Goal: Task Accomplishment & Management: Manage account settings

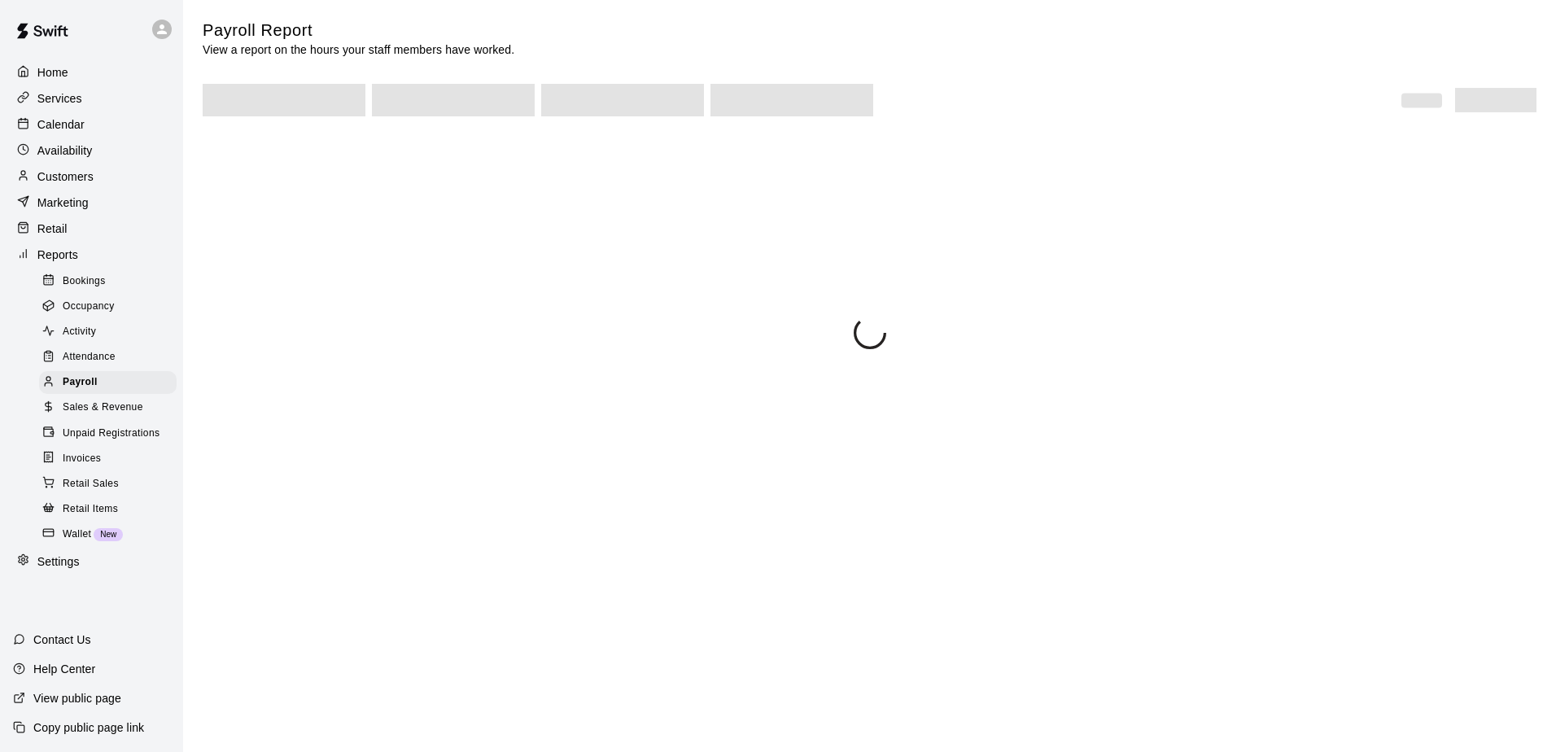
click at [74, 125] on p "Calendar" at bounding box center [60, 124] width 47 height 16
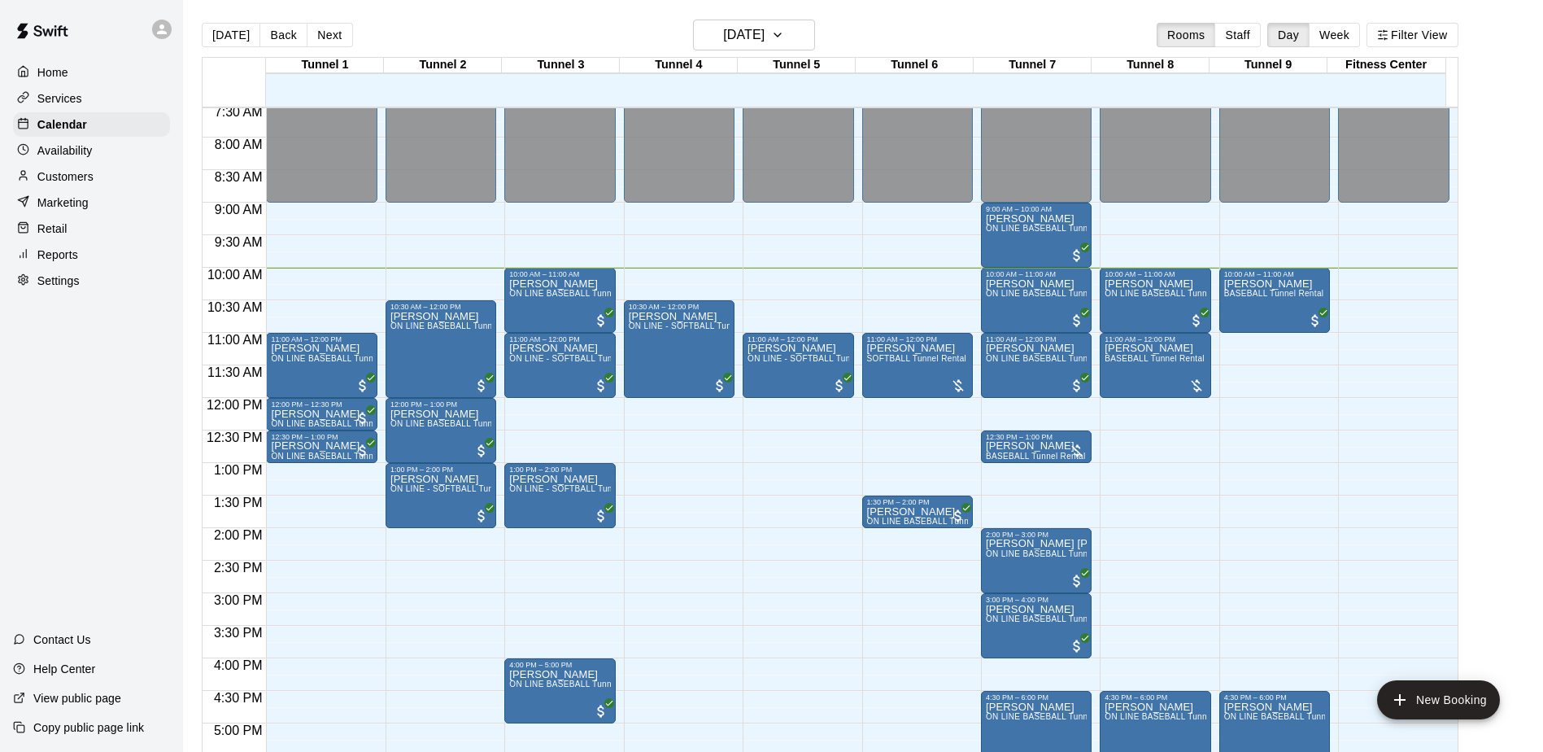
scroll to position [488, 0]
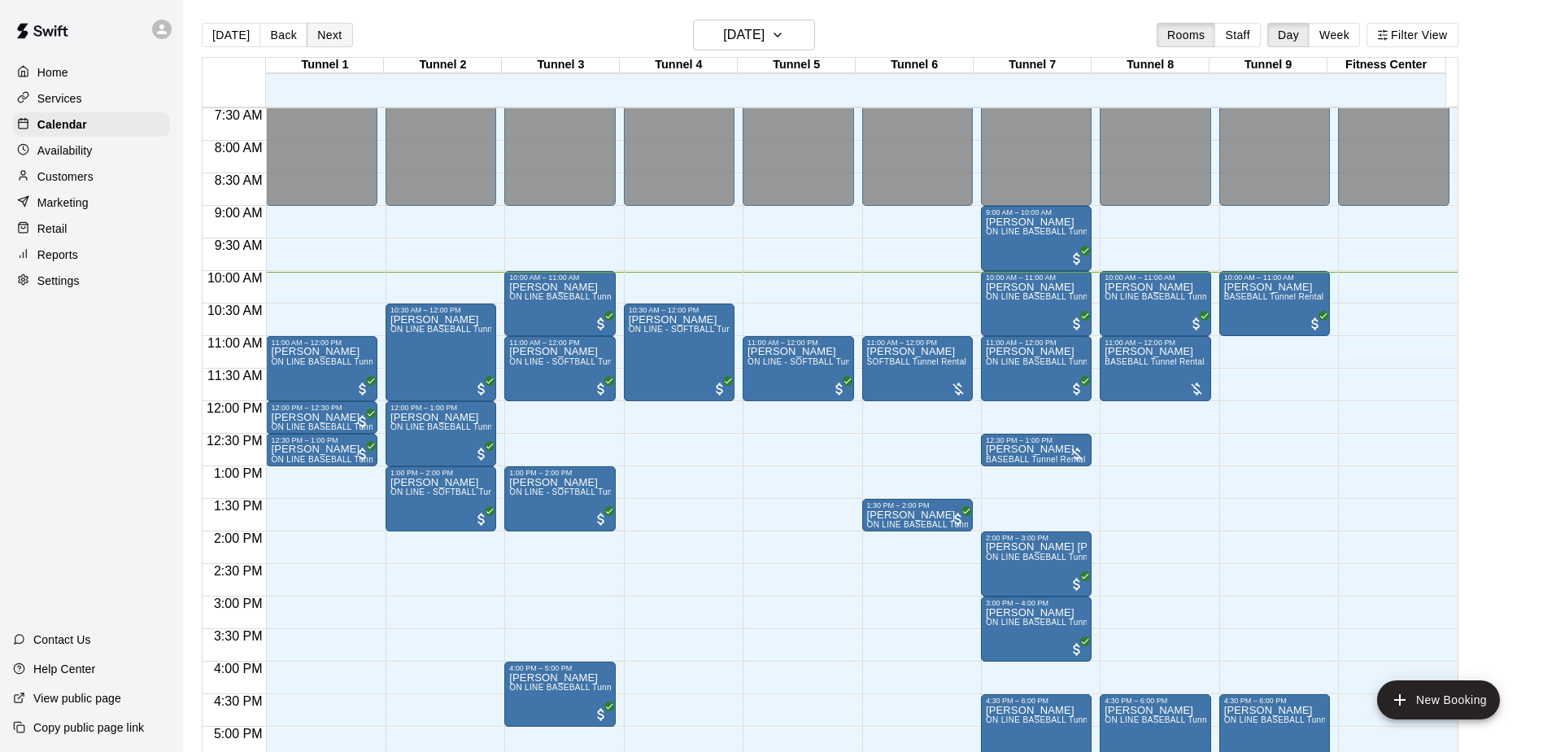
click at [340, 39] on button "Next" at bounding box center [330, 35] width 46 height 24
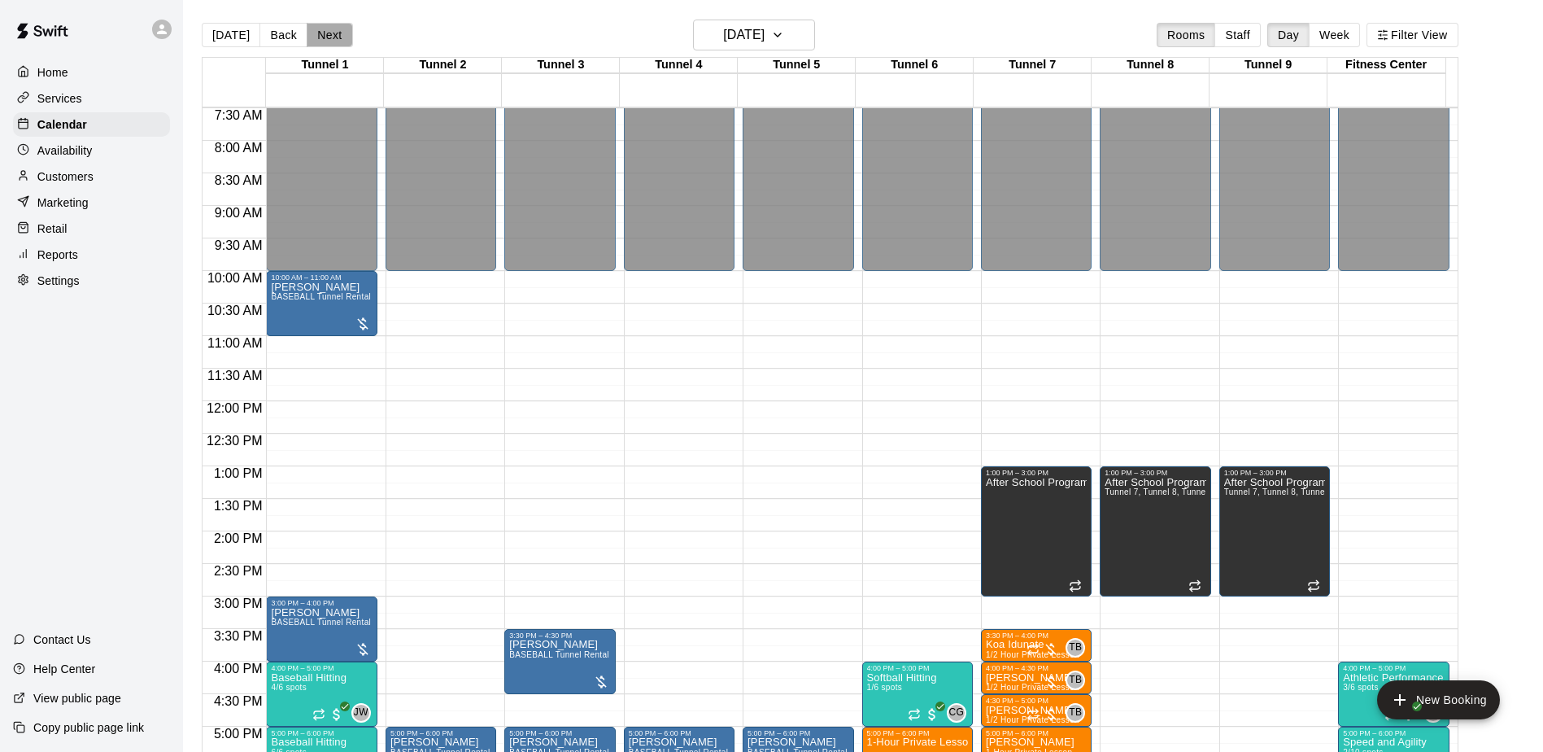
click at [335, 31] on button "Next" at bounding box center [330, 35] width 46 height 24
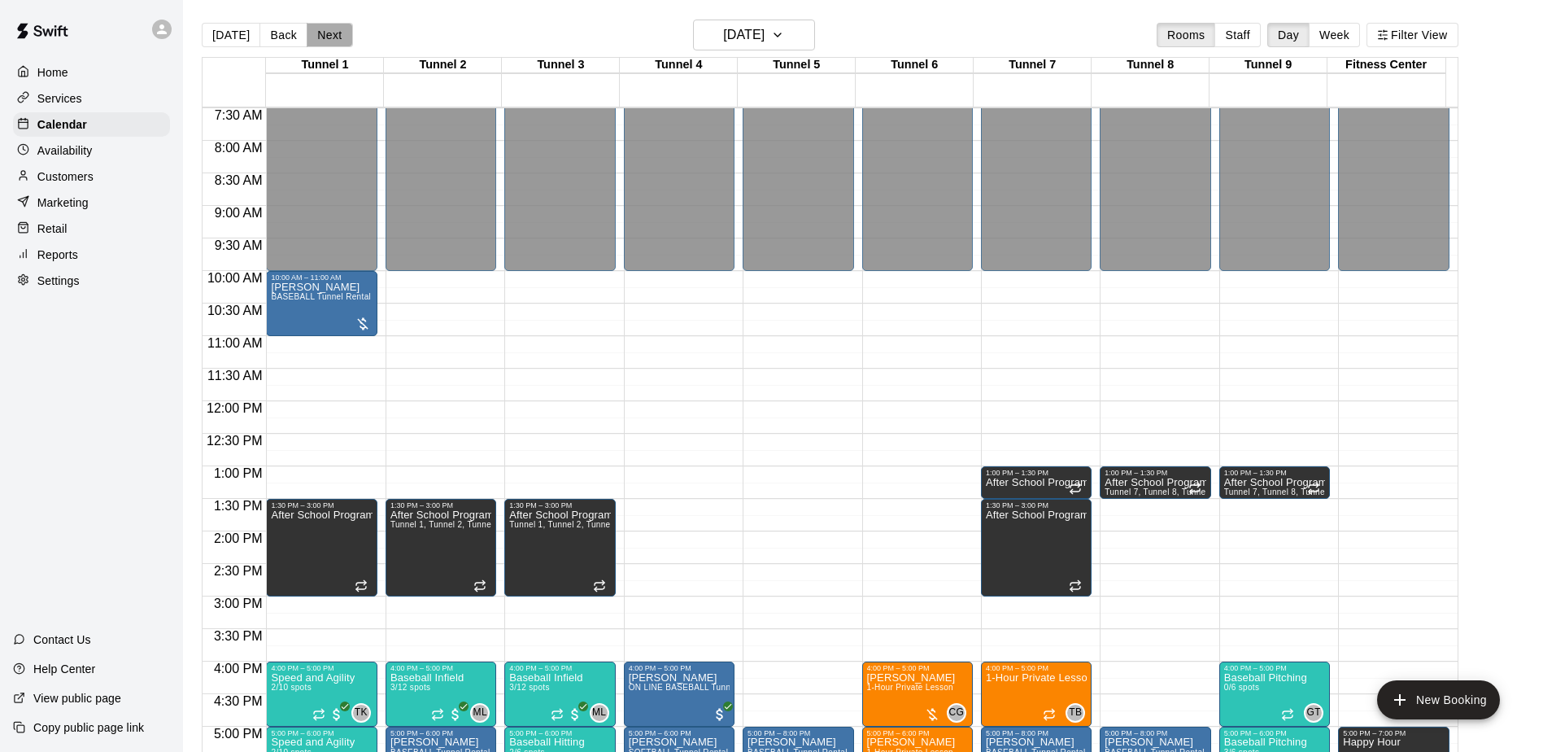
click at [335, 31] on button "Next" at bounding box center [330, 35] width 46 height 24
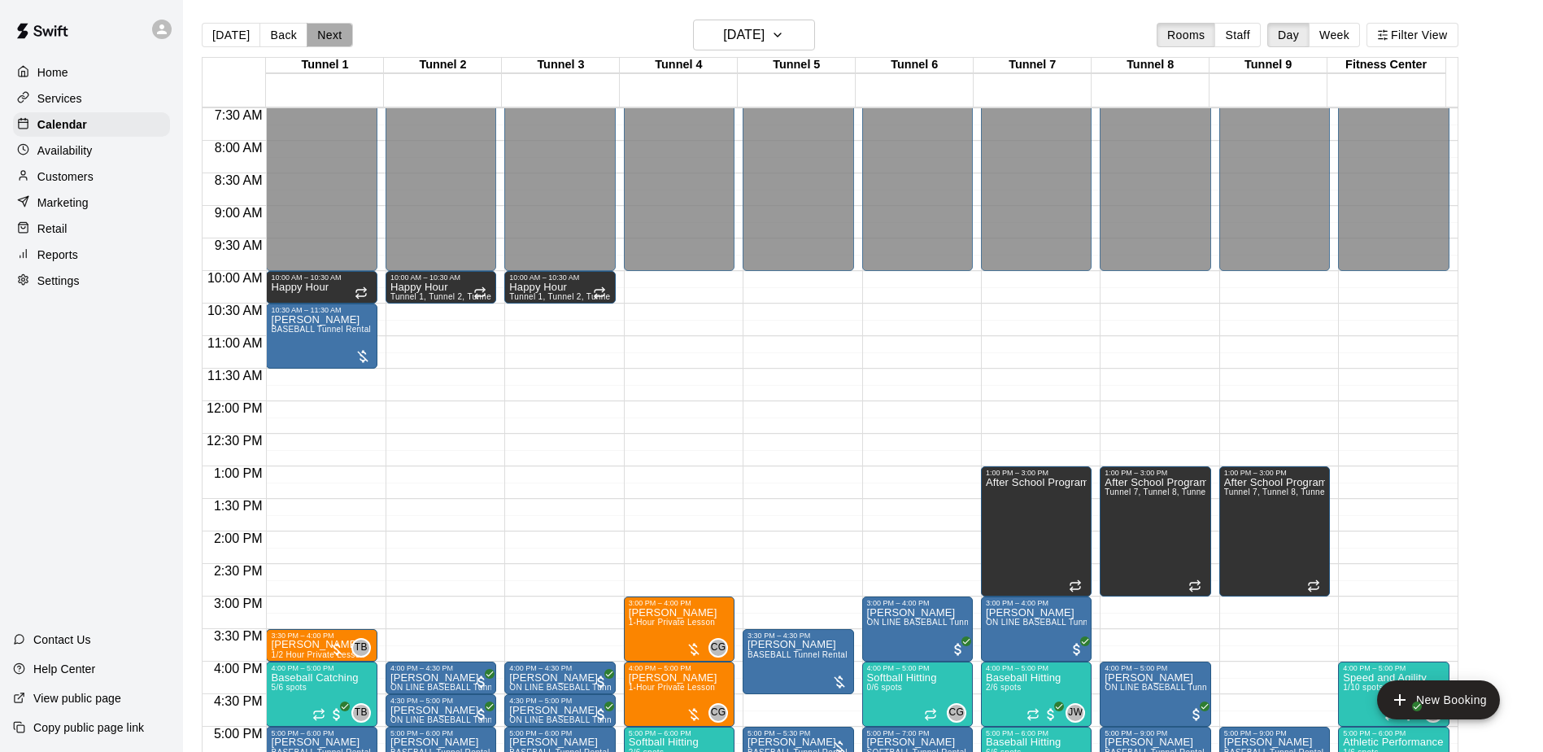
click at [335, 31] on button "Next" at bounding box center [330, 35] width 46 height 24
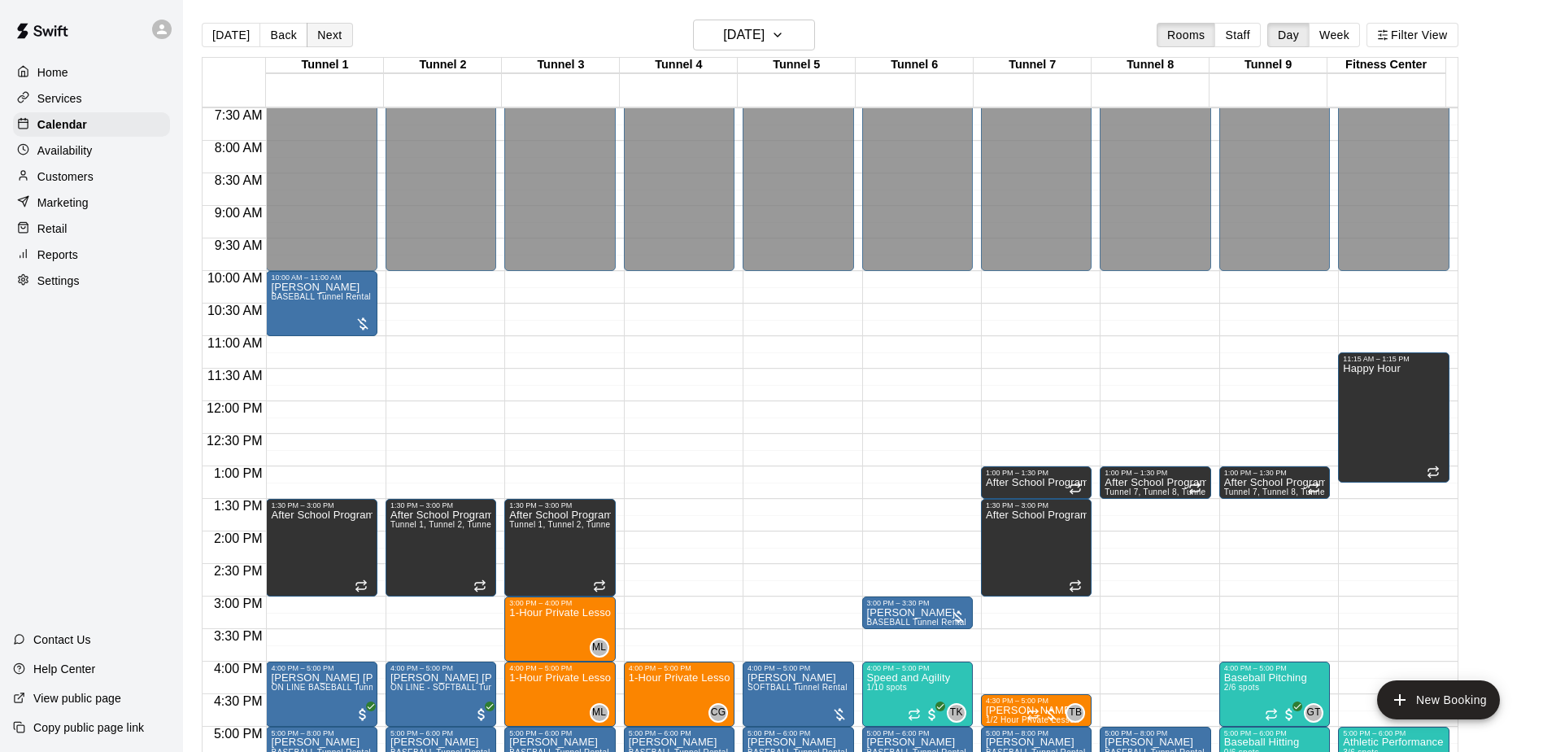
click at [335, 31] on button "Next" at bounding box center [330, 35] width 46 height 24
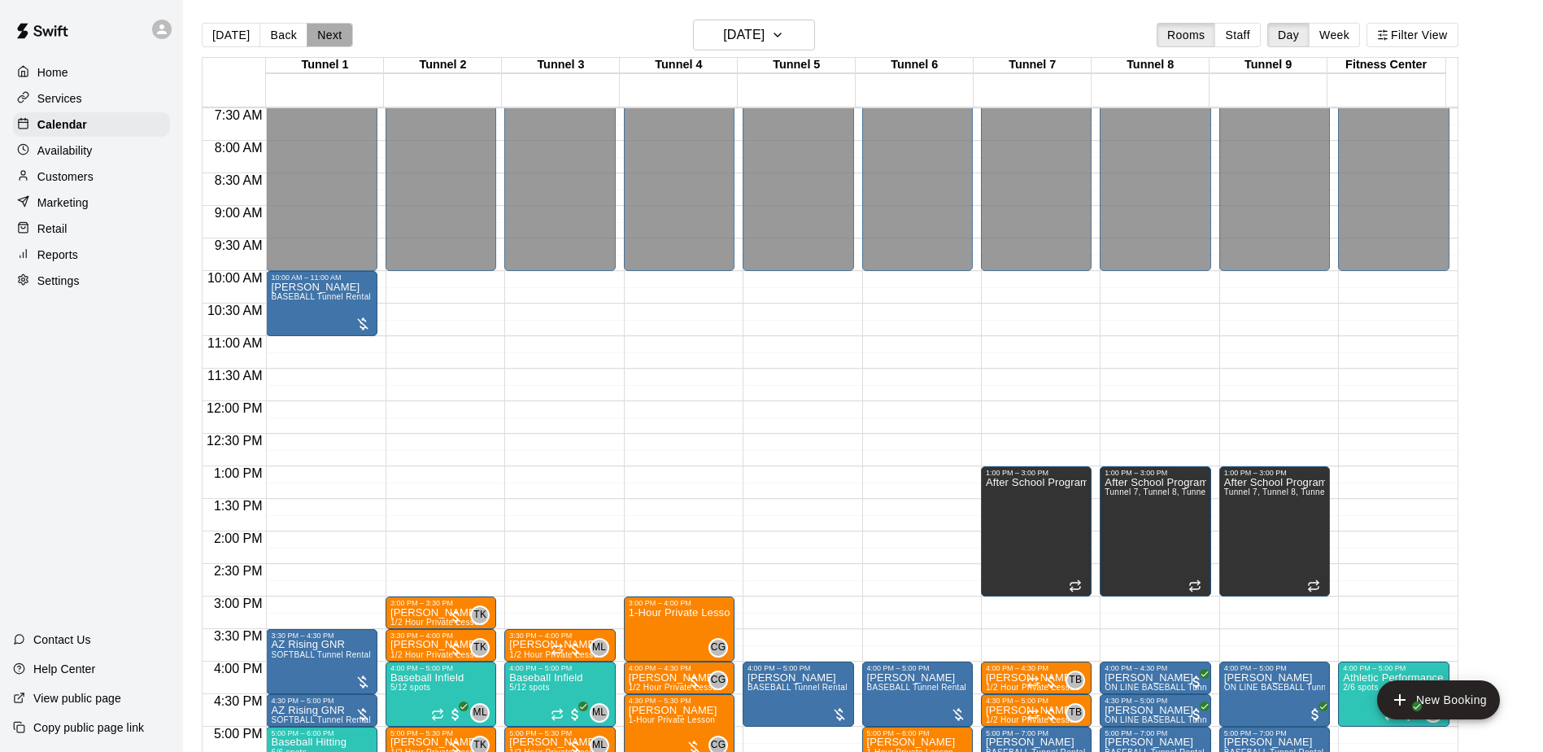
click at [335, 31] on button "Next" at bounding box center [330, 35] width 46 height 24
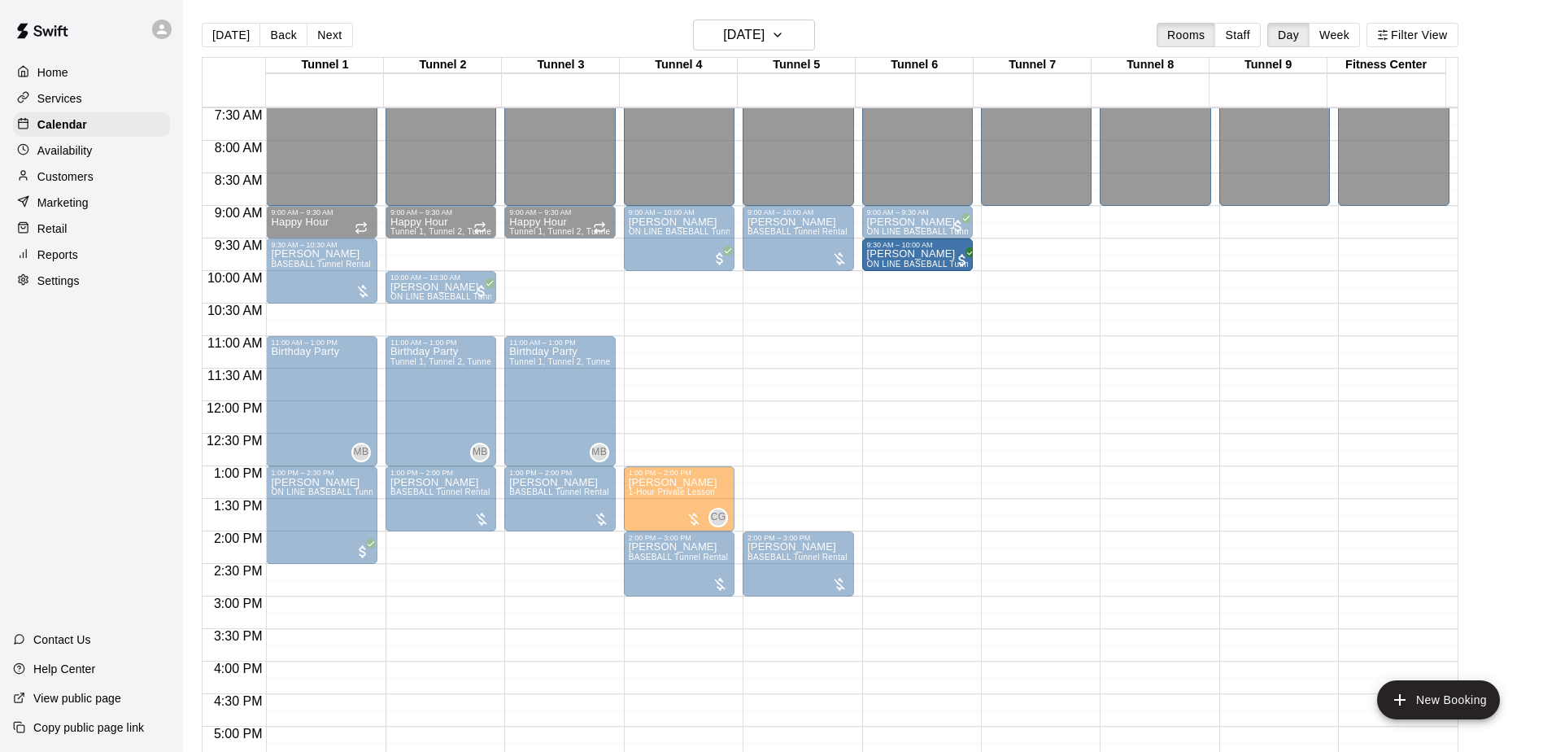
drag, startPoint x: 448, startPoint y: 255, endPoint x: 908, endPoint y: 265, distance: 459.8
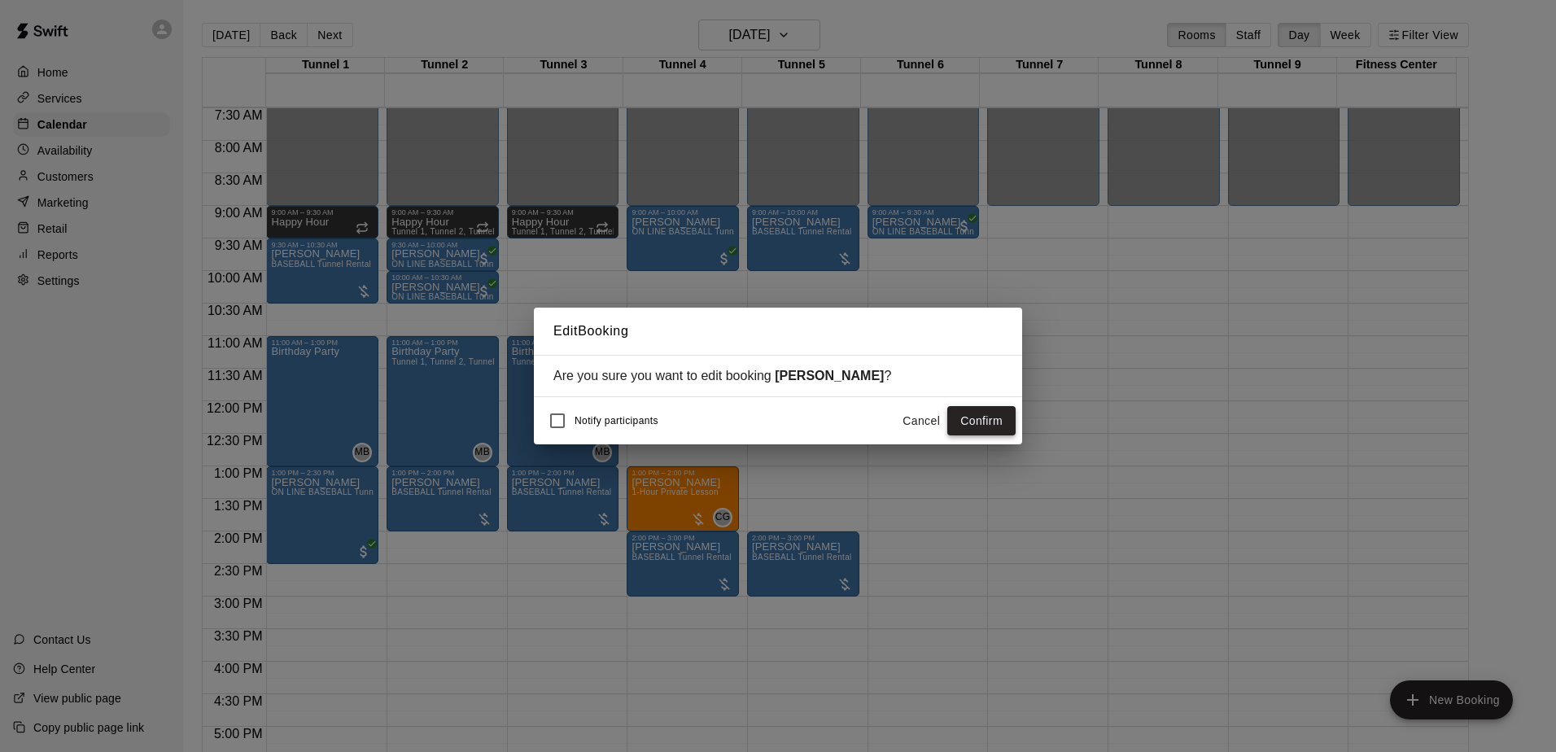
click at [964, 408] on button "Confirm" at bounding box center [981, 421] width 68 height 30
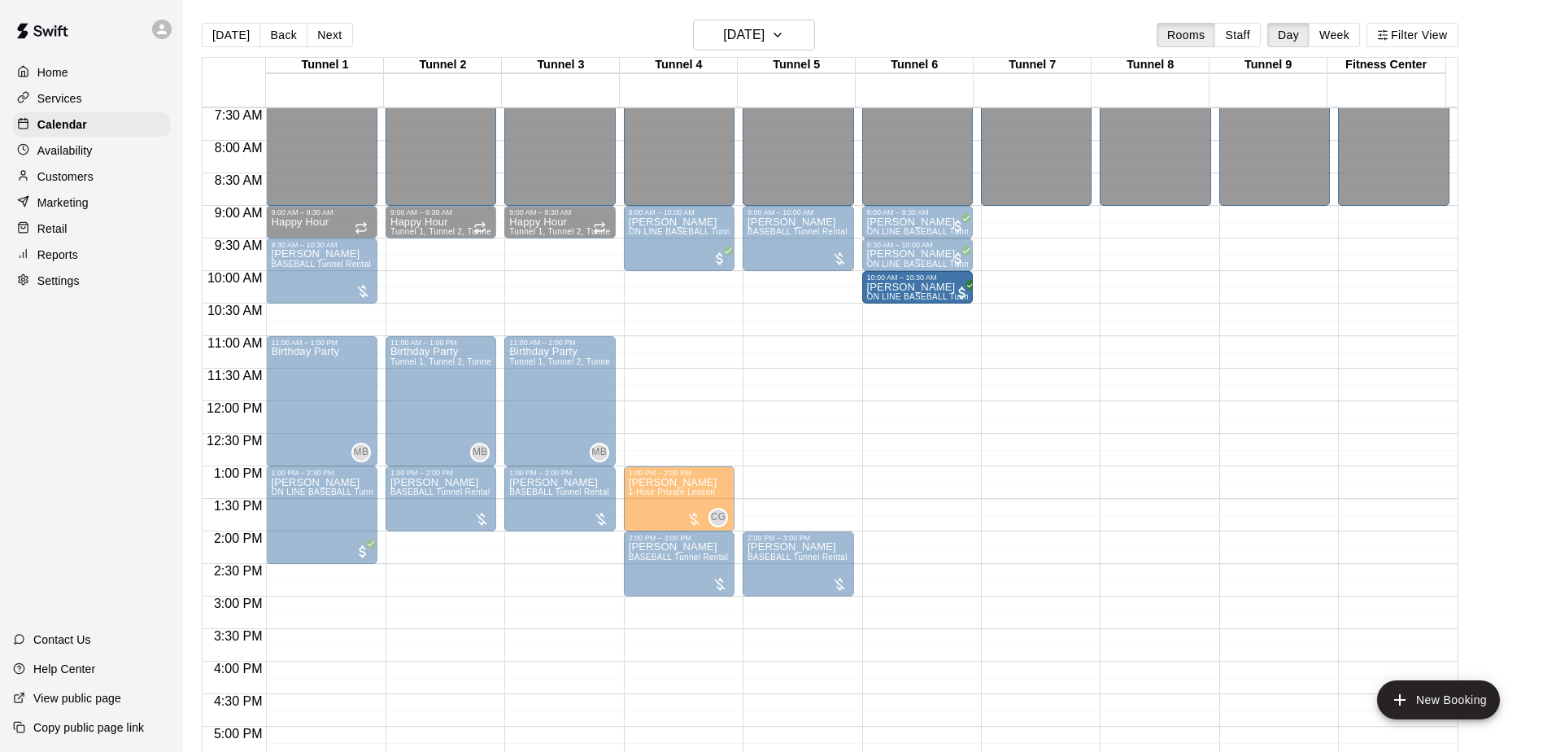
drag, startPoint x: 424, startPoint y: 290, endPoint x: 883, endPoint y: 295, distance: 458.9
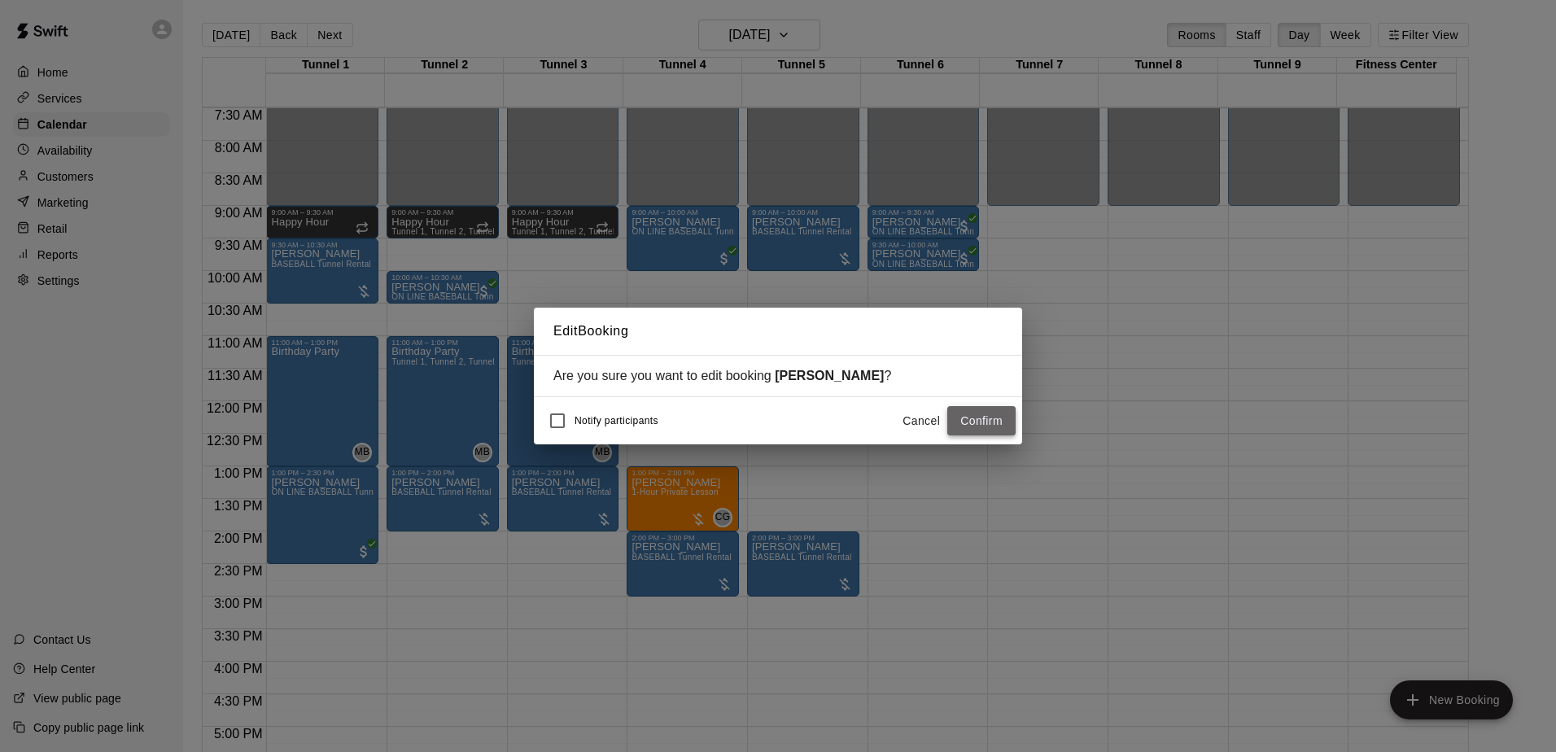
click at [954, 412] on button "Confirm" at bounding box center [981, 421] width 68 height 30
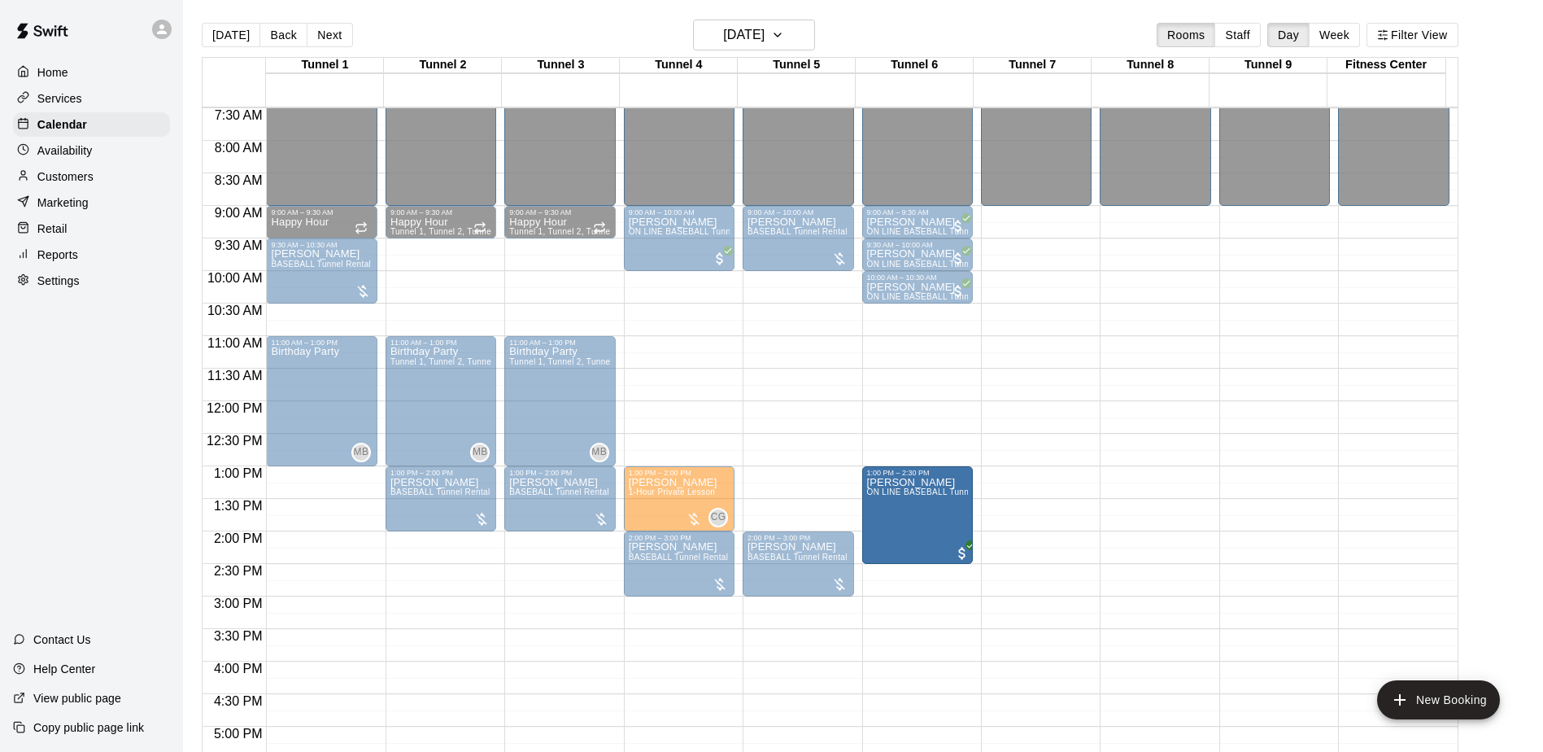
drag, startPoint x: 327, startPoint y: 507, endPoint x: 906, endPoint y: 516, distance: 579.3
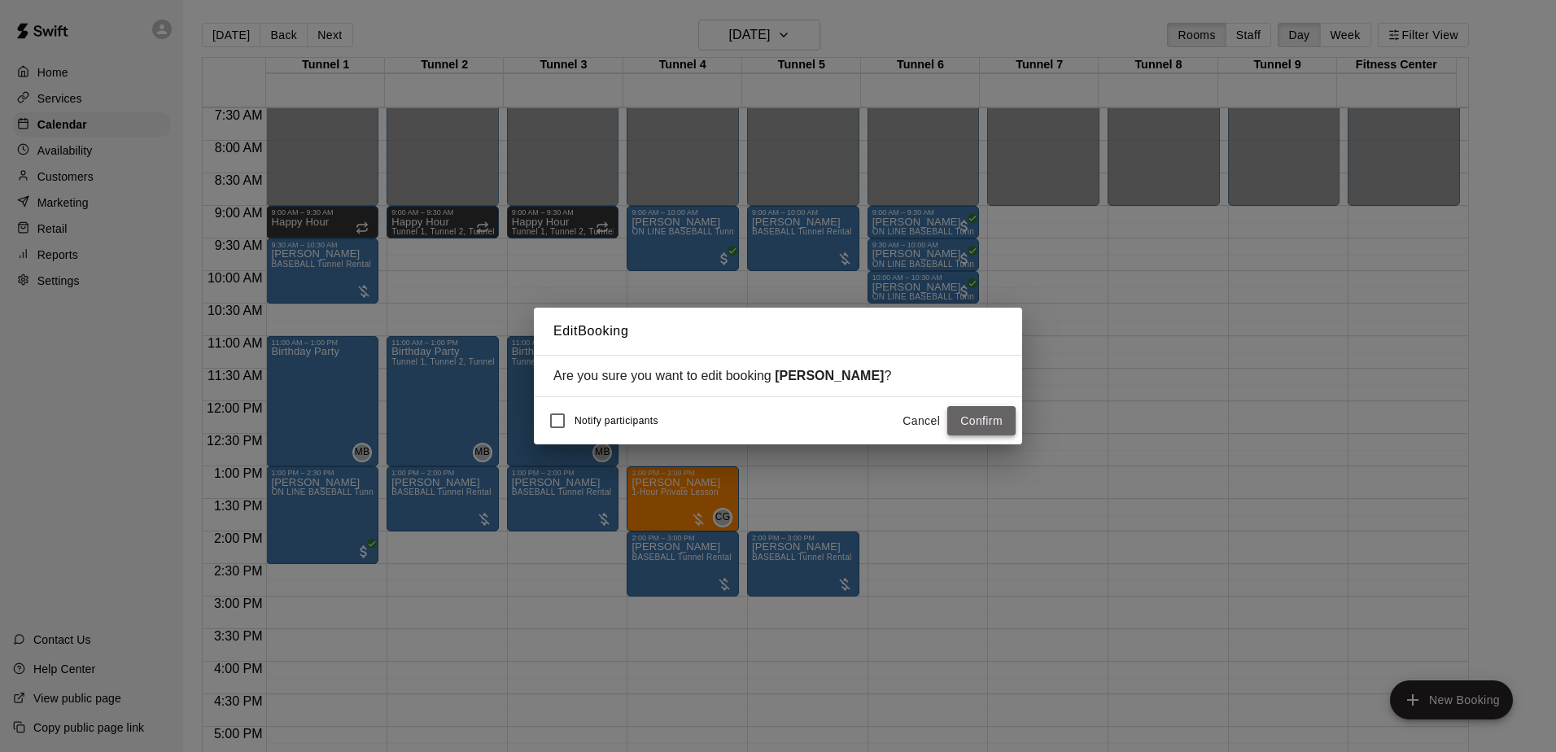
click at [971, 425] on button "Confirm" at bounding box center [981, 421] width 68 height 30
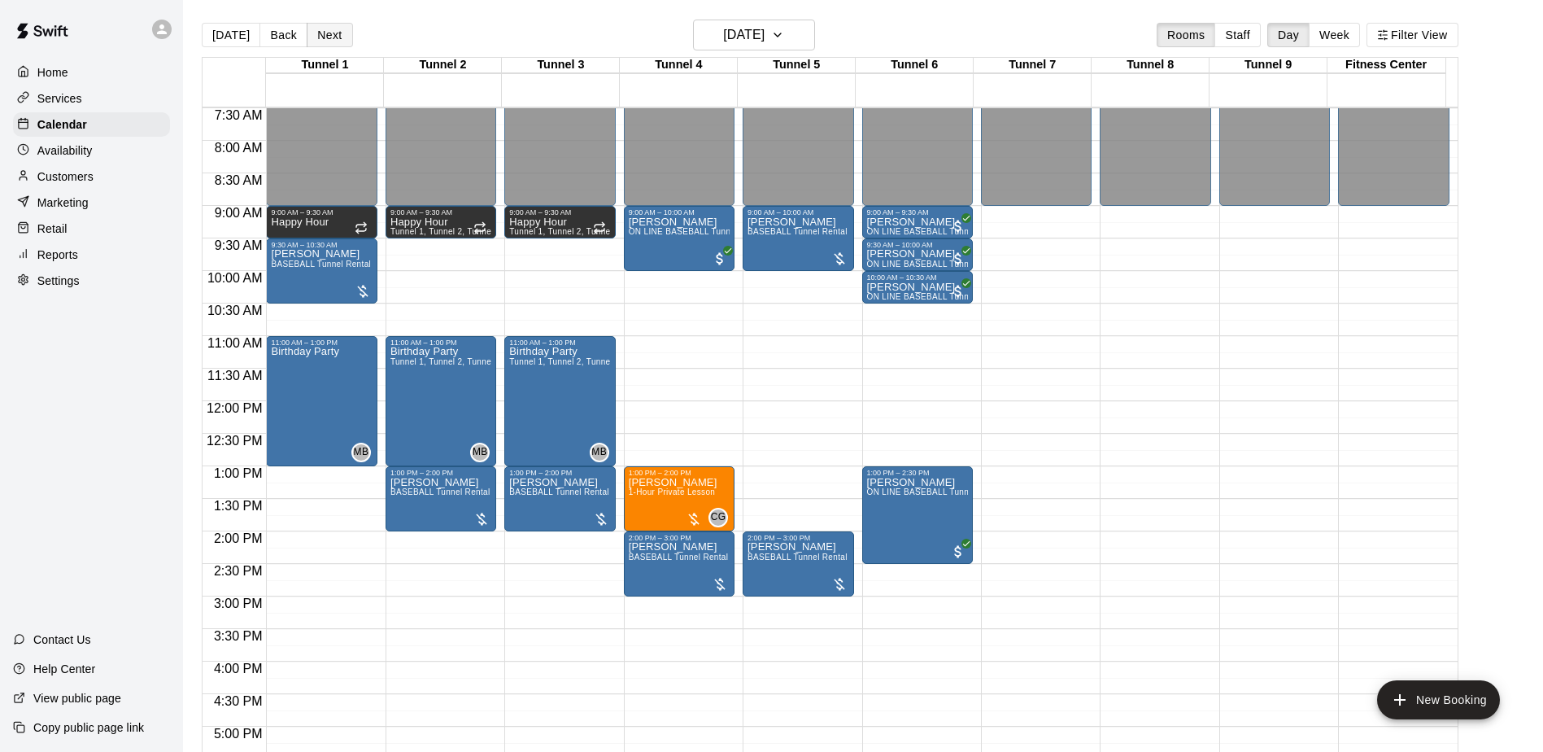
click at [314, 35] on button "Next" at bounding box center [330, 35] width 46 height 24
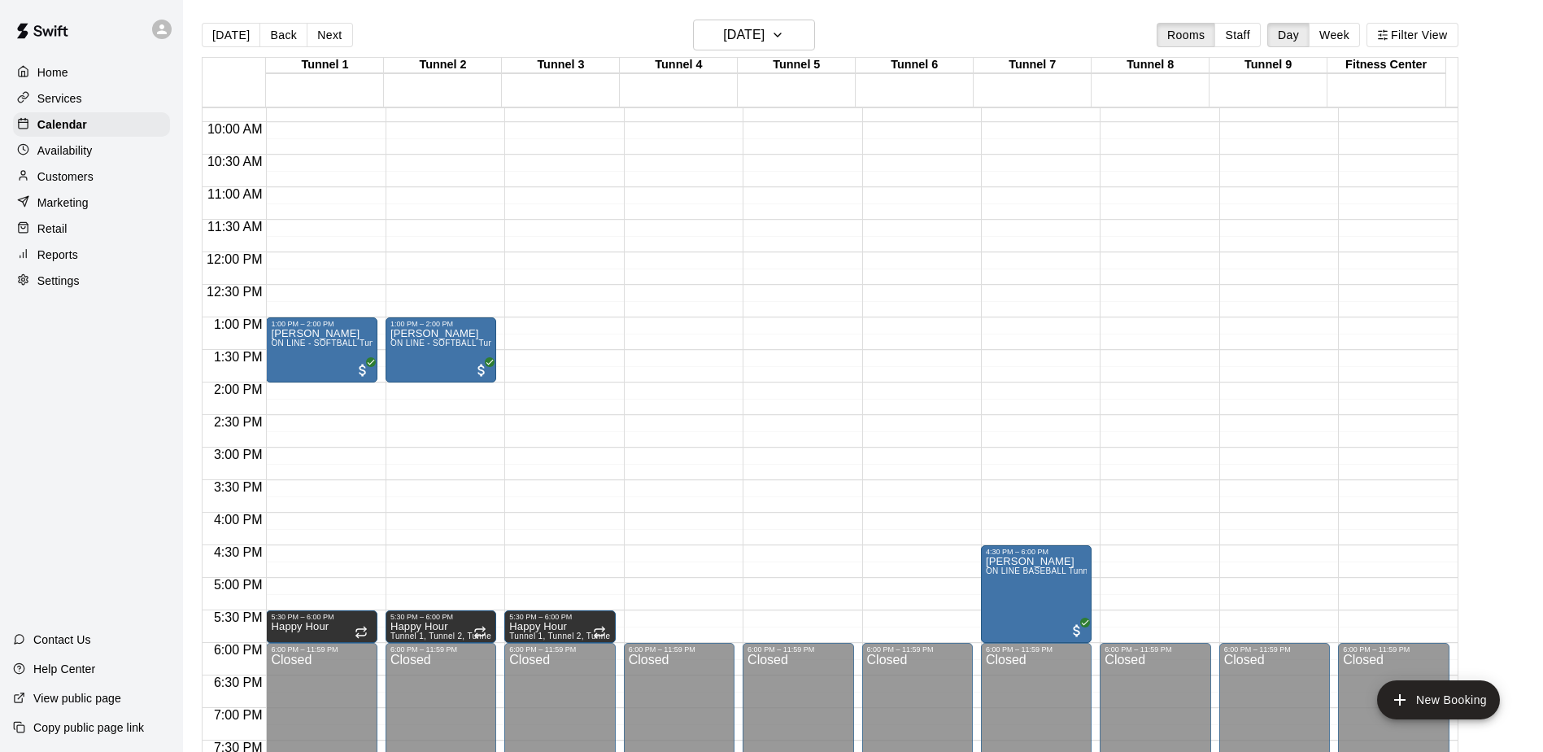
scroll to position [651, 0]
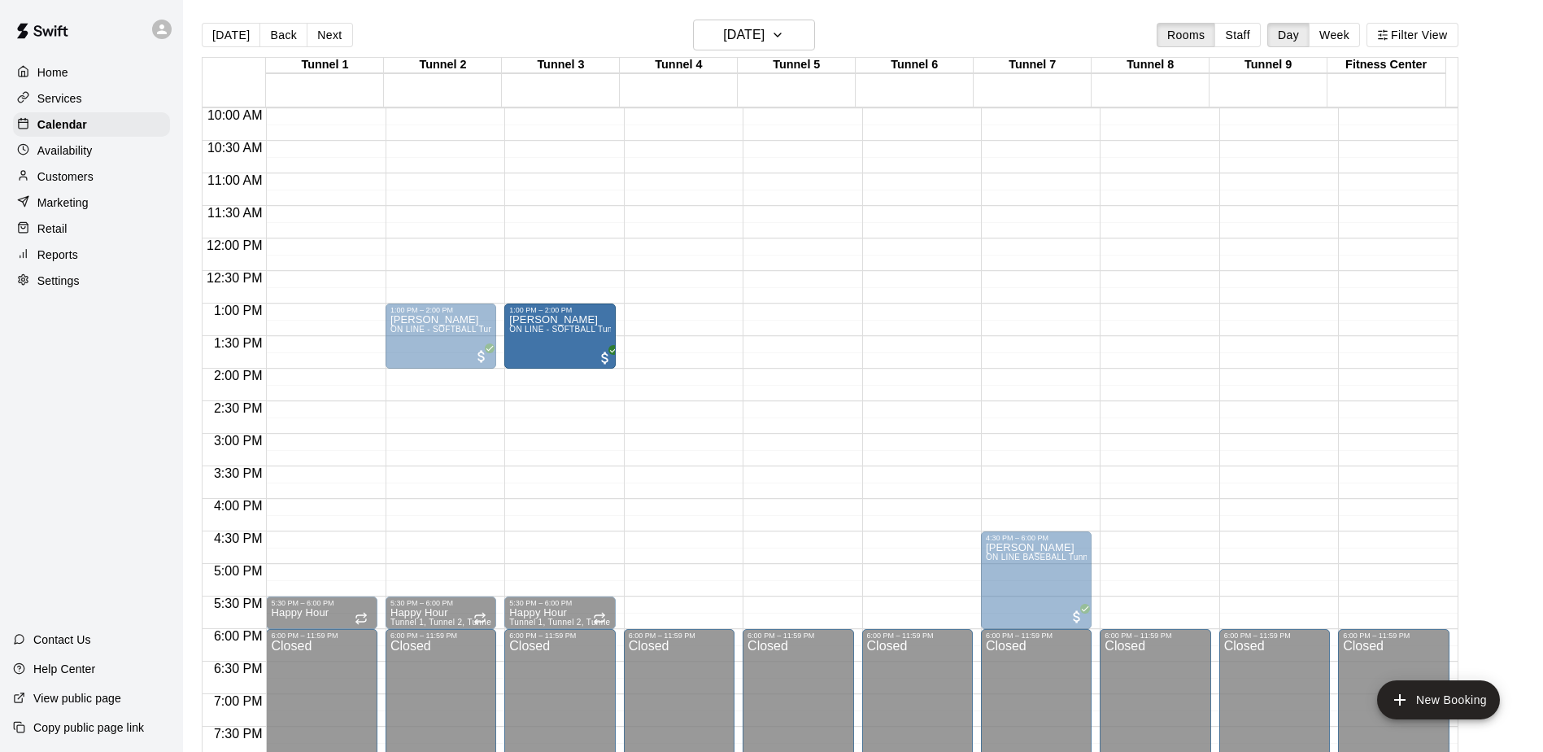
drag, startPoint x: 305, startPoint y: 327, endPoint x: 504, endPoint y: 327, distance: 198.5
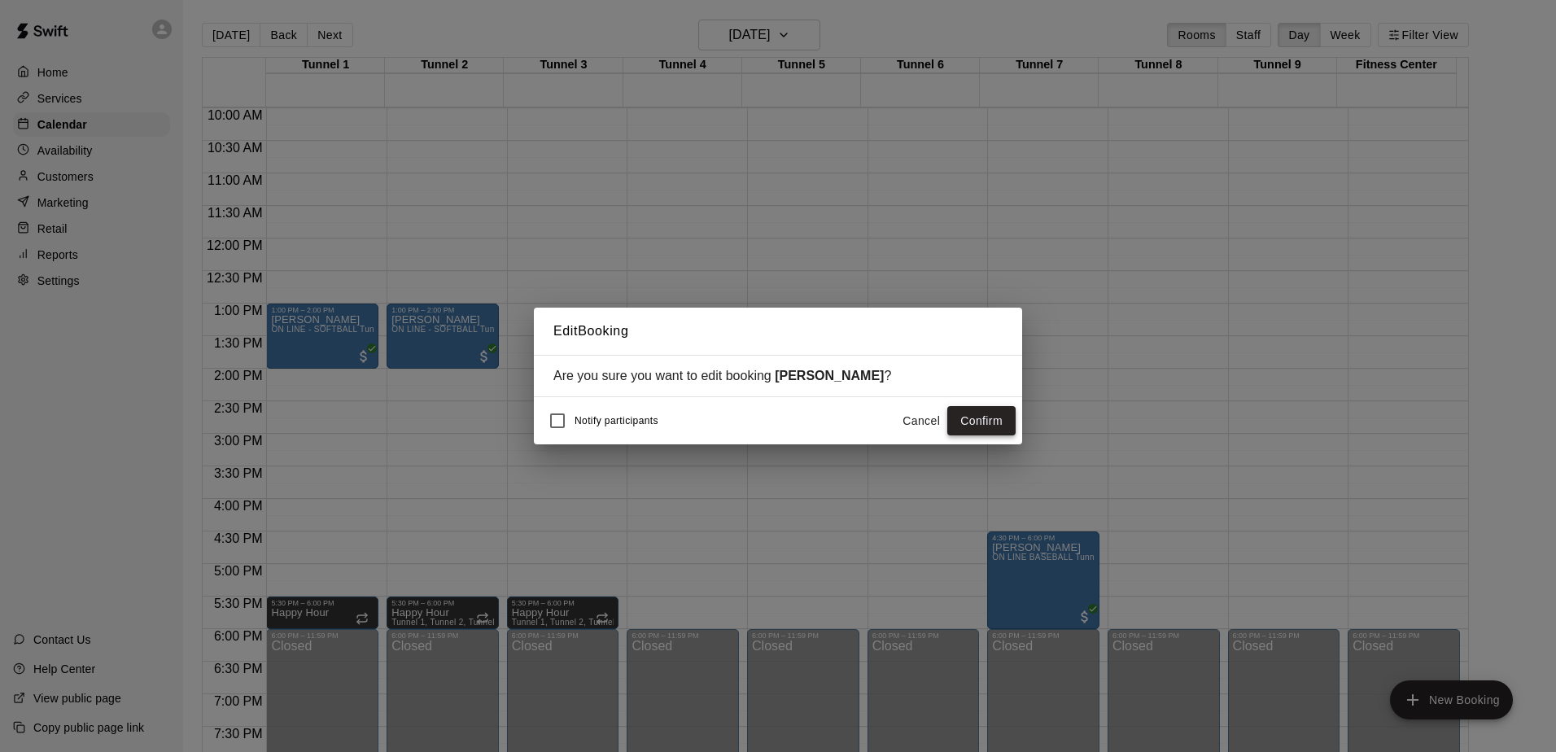
click at [980, 422] on button "Confirm" at bounding box center [981, 421] width 68 height 30
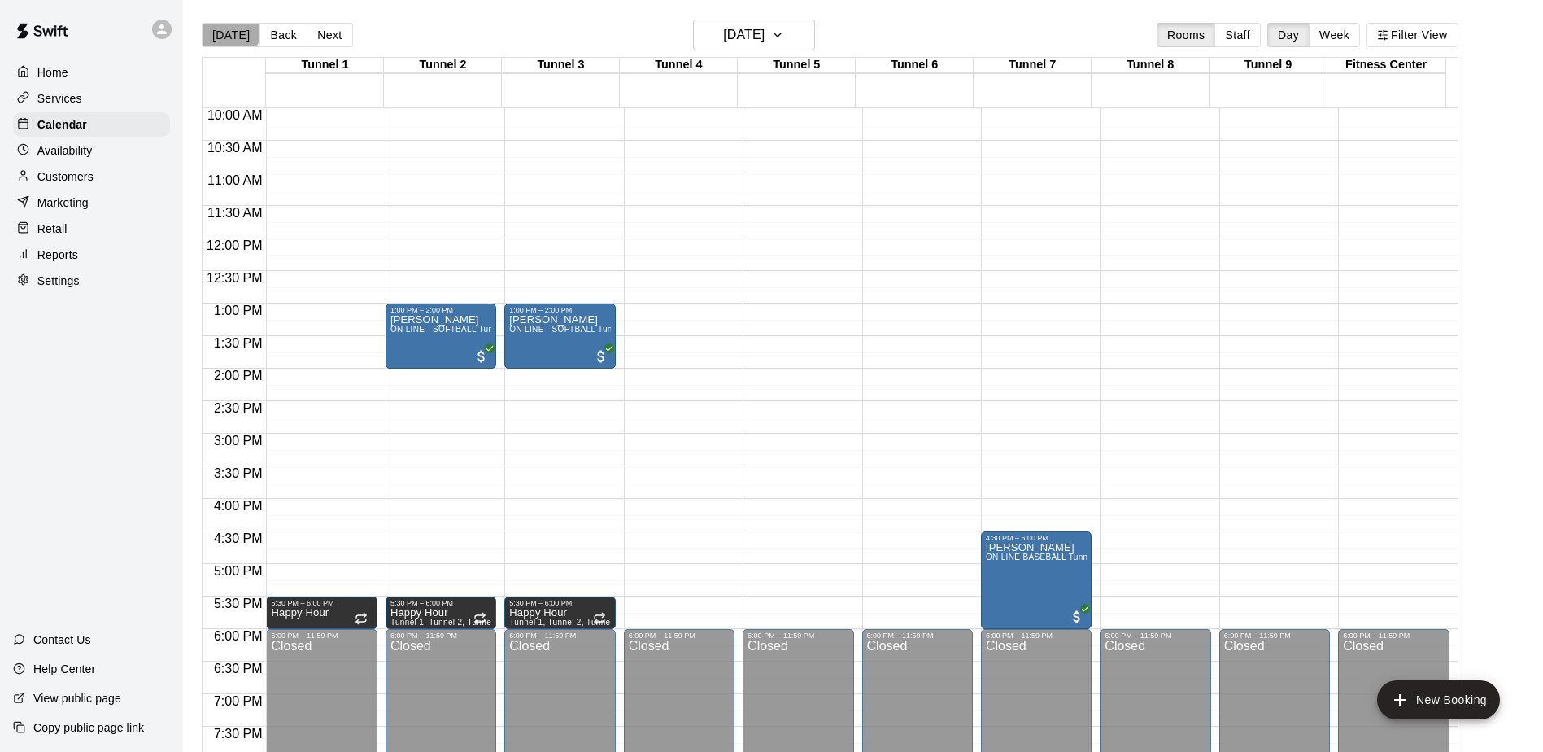
click at [227, 27] on button "[DATE]" at bounding box center [231, 35] width 59 height 24
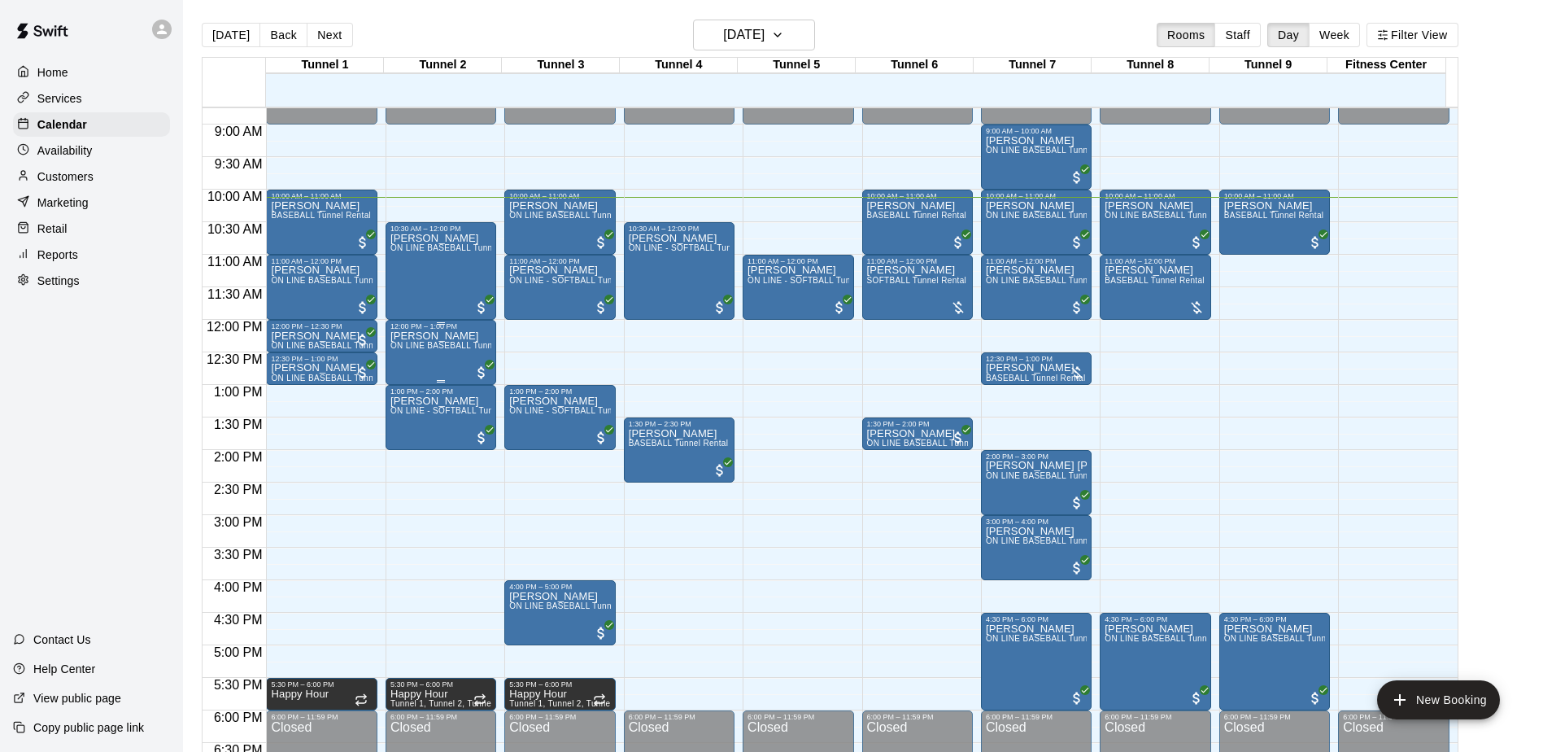
scroll to position [488, 0]
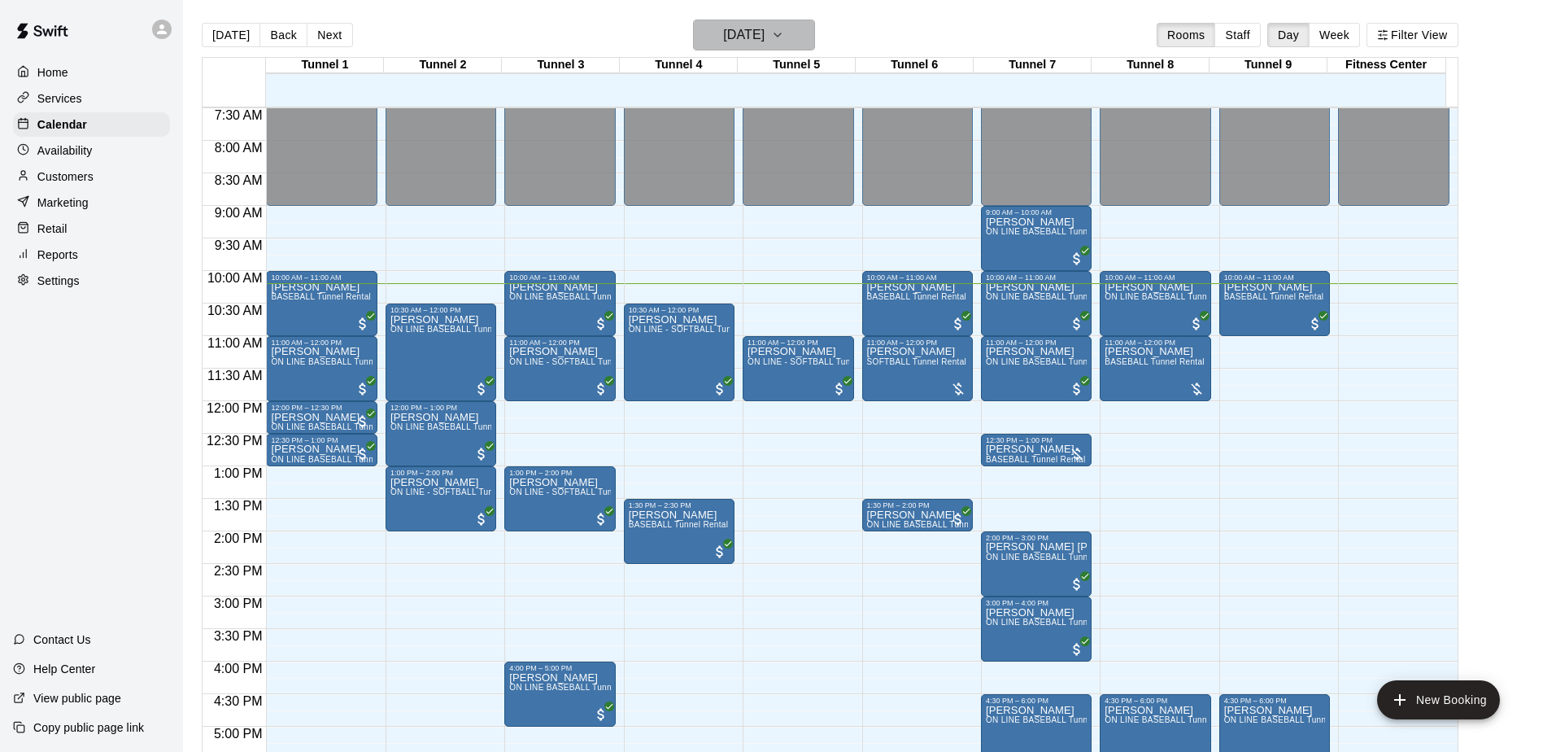
click at [765, 37] on h6 "[DATE]" at bounding box center [743, 35] width 41 height 23
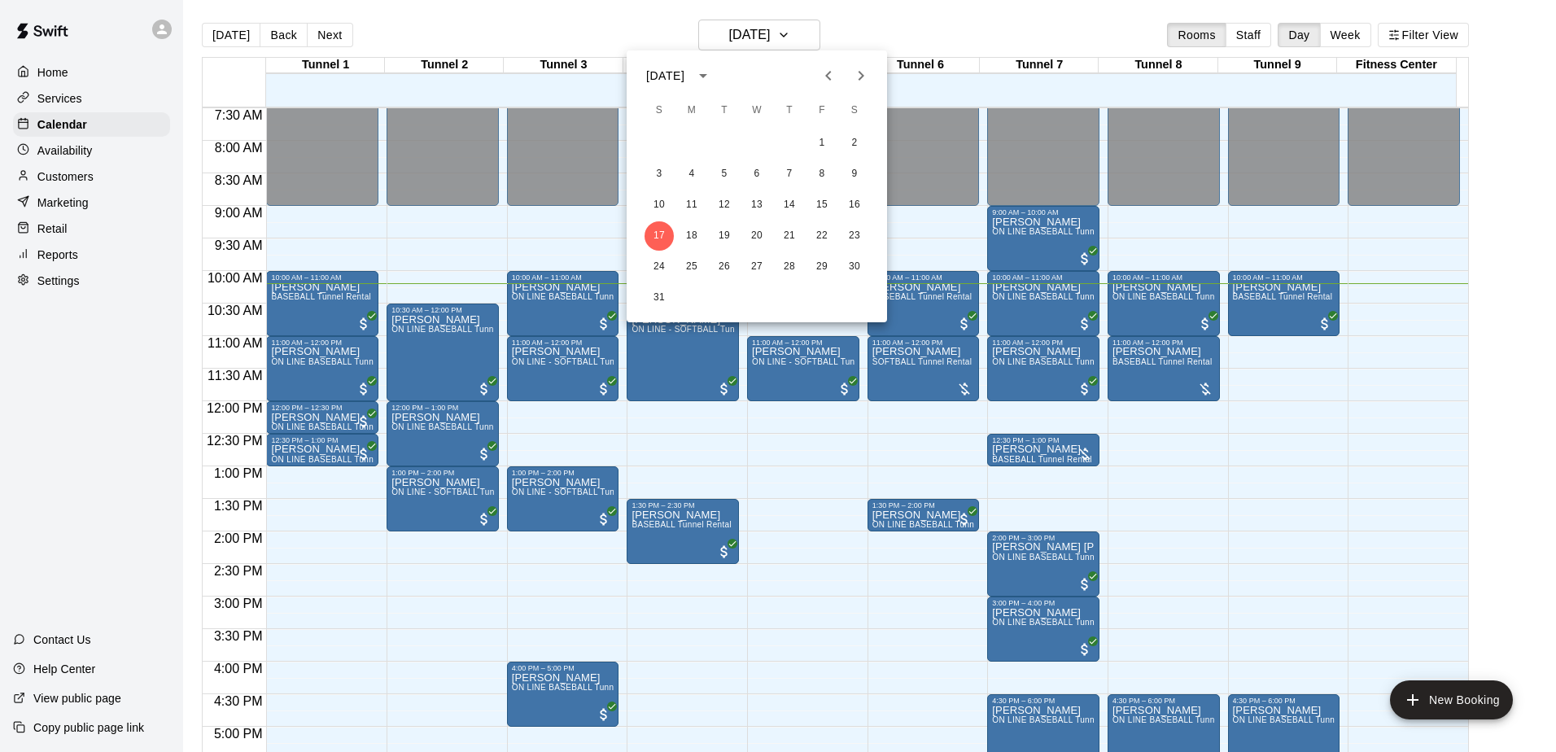
click at [867, 79] on icon "Next month" at bounding box center [861, 76] width 20 height 20
click at [697, 135] on button "1" at bounding box center [691, 143] width 29 height 29
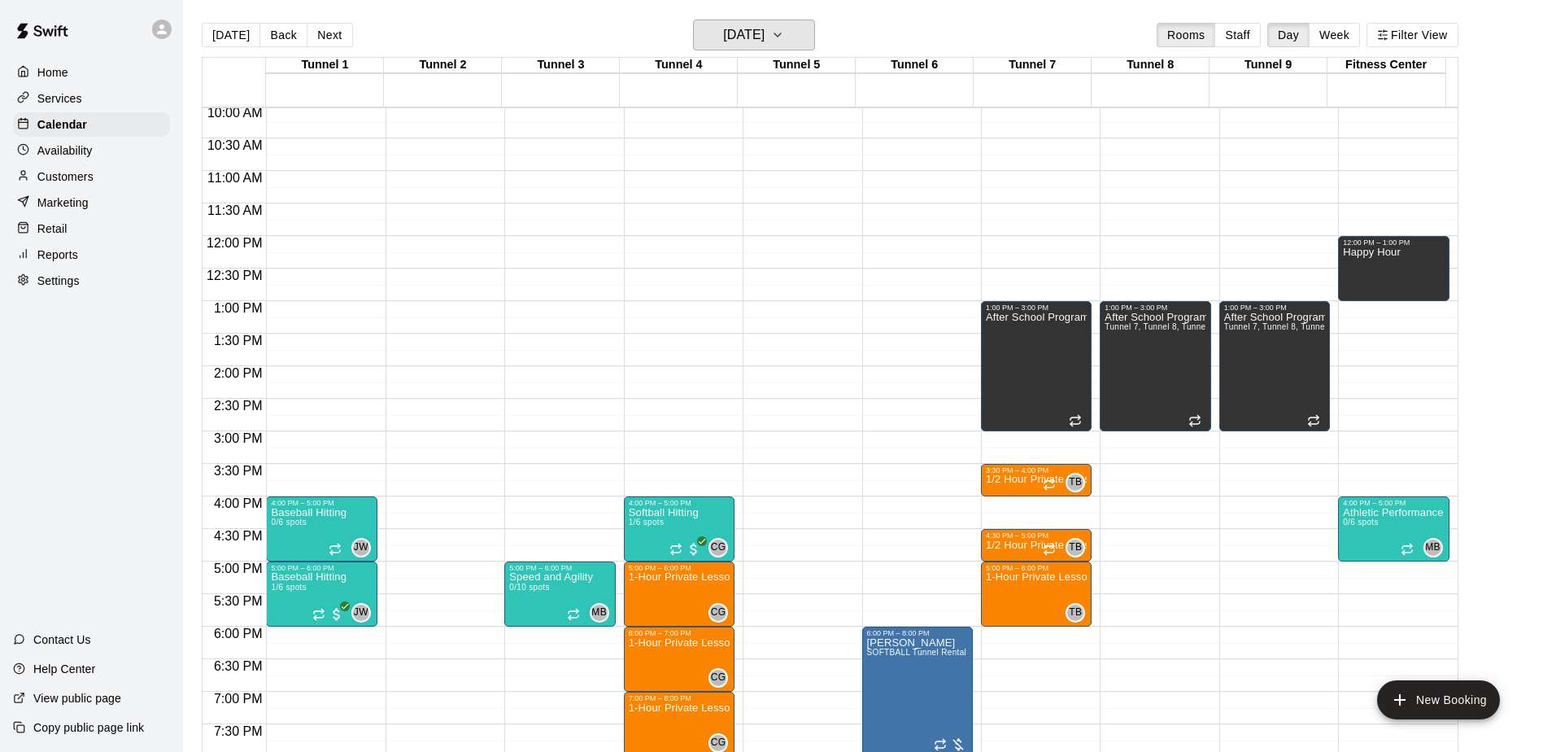
scroll to position [732, 0]
